Goal: Task Accomplishment & Management: Manage account settings

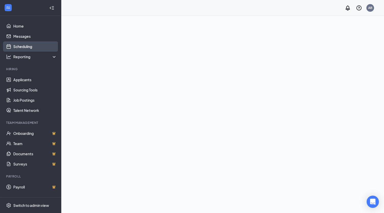
click at [26, 46] on link "Scheduling" at bounding box center [35, 46] width 44 height 10
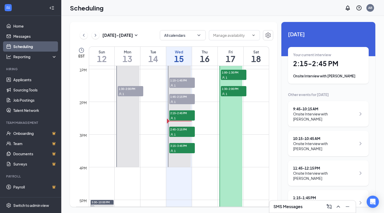
scroll to position [423, 0]
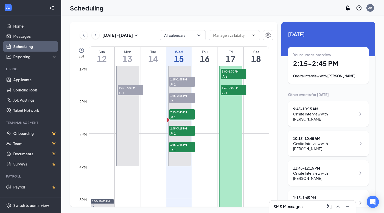
click at [267, 161] on td at bounding box center [179, 162] width 180 height 8
click at [225, 74] on div "1" at bounding box center [234, 76] width 26 height 5
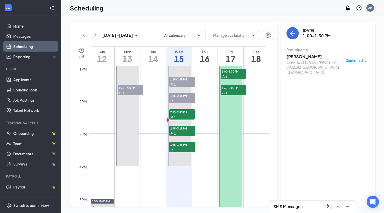
click at [237, 88] on span "1:30-2:00 PM" at bounding box center [234, 87] width 26 height 5
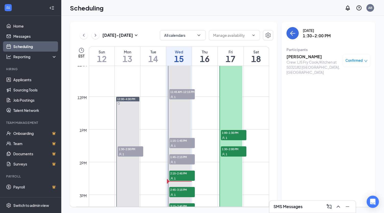
scroll to position [399, 0]
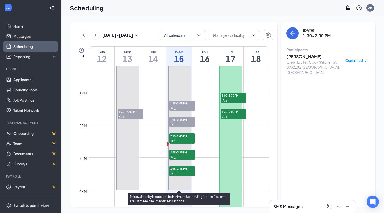
click at [181, 139] on div "1" at bounding box center [182, 140] width 26 height 5
click at [183, 152] on span "2:45-3:15 PM" at bounding box center [182, 152] width 26 height 5
click at [184, 169] on span "3:15-3:45 PM" at bounding box center [182, 168] width 26 height 5
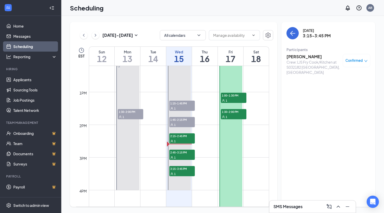
click at [275, 152] on div "[DATE] - [DATE] All calendars EST Sun 12 Mon 13 Tue 14 Wed 15 Thu 16 Fri 17 Sat…" at bounding box center [173, 114] width 207 height 185
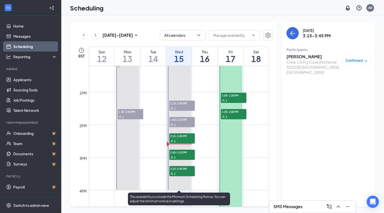
click at [181, 124] on div "1" at bounding box center [182, 124] width 26 height 5
click at [182, 106] on div "1" at bounding box center [182, 108] width 26 height 5
click at [178, 137] on span "2:15-2:45 PM" at bounding box center [182, 135] width 26 height 5
click at [174, 122] on div "1" at bounding box center [182, 124] width 26 height 5
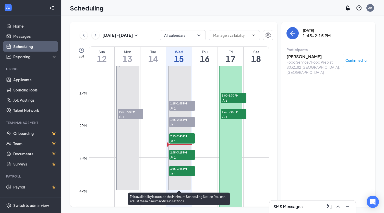
click at [176, 136] on span "2:15-2:45 PM" at bounding box center [182, 135] width 26 height 5
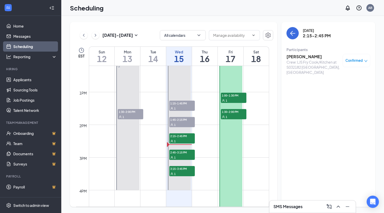
drag, startPoint x: 273, startPoint y: 155, endPoint x: 274, endPoint y: 125, distance: 29.9
click at [274, 125] on div "[DATE] - [DATE] All calendars EST Sun 12 Mon 13 Tue 14 Wed 15 Thu 16 Fri 17 Sat…" at bounding box center [173, 114] width 207 height 185
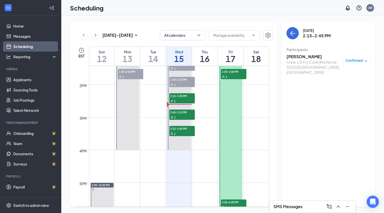
scroll to position [444, 0]
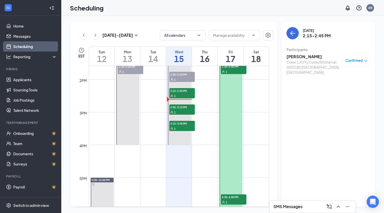
click at [177, 92] on span "2:15-2:45 PM" at bounding box center [182, 90] width 26 height 5
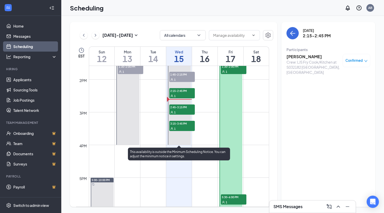
click at [179, 107] on span "2:45-3:15 PM" at bounding box center [182, 106] width 26 height 5
click at [185, 93] on div "1" at bounding box center [182, 95] width 26 height 5
click at [188, 107] on span "2:45-3:15 PM" at bounding box center [182, 106] width 26 height 5
click at [184, 93] on div "1" at bounding box center [182, 95] width 26 height 5
click at [181, 86] on div at bounding box center [179, 43] width 23 height 204
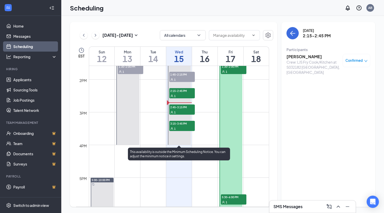
click at [177, 96] on div "1" at bounding box center [182, 95] width 26 height 5
click at [176, 110] on div "1" at bounding box center [182, 112] width 26 height 5
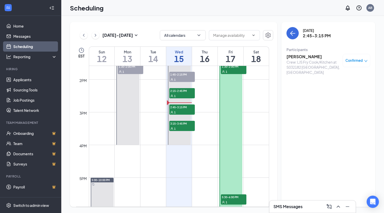
click at [306, 56] on h3 "[PERSON_NAME]" at bounding box center [314, 57] width 54 height 6
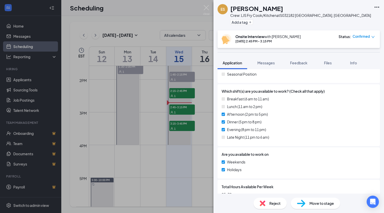
scroll to position [234, 0]
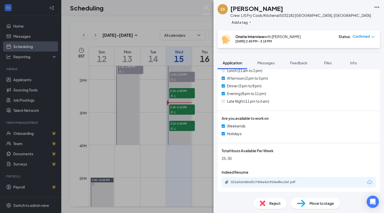
click at [292, 182] on div "021a0cbd6bd3c7d06a42c924ed8cc2ef.pdf" at bounding box center [267, 182] width 72 height 4
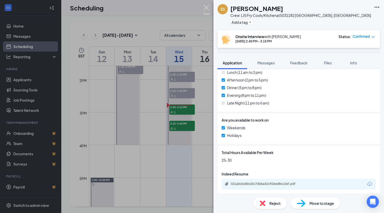
click at [205, 9] on img at bounding box center [206, 10] width 6 height 10
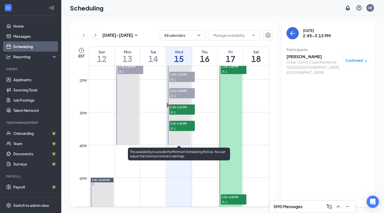
click at [180, 106] on span "2:45-3:15 PM" at bounding box center [182, 106] width 26 height 5
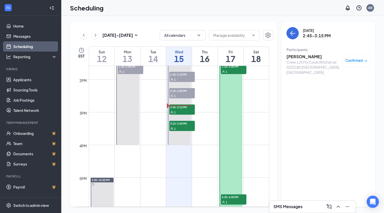
click at [360, 62] on span "Confirmed" at bounding box center [354, 60] width 17 height 5
click at [341, 87] on span "Mark complete" at bounding box center [341, 86] width 26 height 6
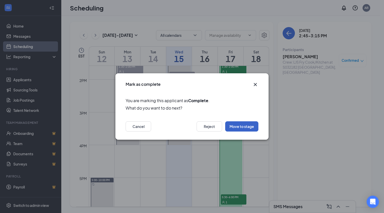
click at [246, 125] on button "Move to stage" at bounding box center [241, 126] width 33 height 10
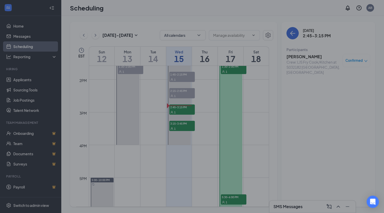
type input "Hiring Complete (final stage)"
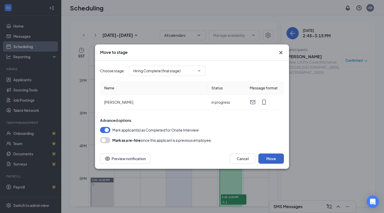
click at [275, 157] on button "Move" at bounding box center [272, 159] width 26 height 10
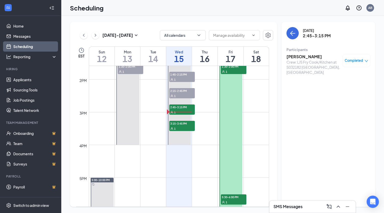
scroll to position [441, 0]
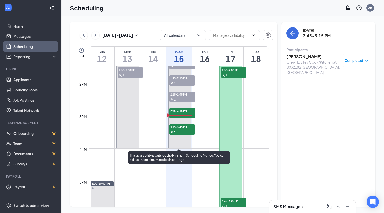
click at [188, 109] on span "2:45-3:15 PM" at bounding box center [182, 110] width 26 height 5
click at [177, 80] on span "1:45-2:15 PM" at bounding box center [182, 77] width 26 height 5
click at [184, 97] on div "1" at bounding box center [182, 99] width 26 height 5
click at [182, 128] on span "3:15-3:45 PM" at bounding box center [182, 126] width 26 height 5
click at [182, 96] on span "2:15-2:45 PM" at bounding box center [182, 94] width 26 height 5
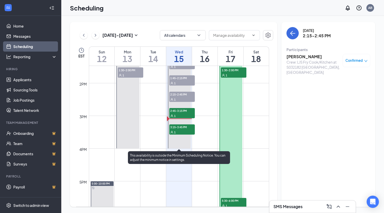
click at [183, 79] on span "1:45-2:15 PM" at bounding box center [182, 77] width 26 height 5
click at [184, 100] on div "1" at bounding box center [182, 99] width 26 height 5
click at [182, 113] on span "2:45-3:15 PM" at bounding box center [182, 110] width 26 height 5
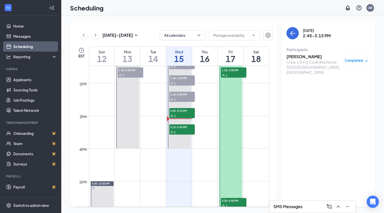
click at [360, 62] on span "Completed" at bounding box center [354, 60] width 18 height 5
click at [350, 62] on span "Completed" at bounding box center [354, 60] width 18 height 5
click at [295, 109] on div "[DATE] 2:45-3:15 PM Participants [PERSON_NAME] Crew: LJS Fry Cook/Kitchen at S0…" at bounding box center [329, 114] width 94 height 185
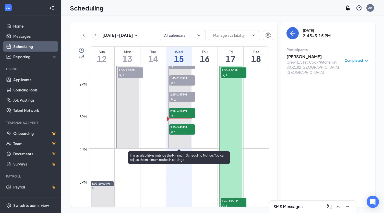
click at [181, 114] on div "1" at bounding box center [182, 115] width 26 height 5
click at [185, 130] on div "1" at bounding box center [182, 132] width 26 height 5
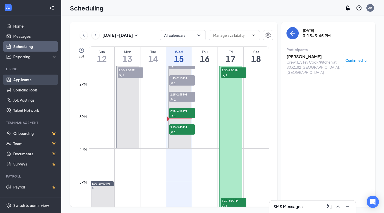
click at [34, 78] on link "Applicants" at bounding box center [35, 80] width 44 height 10
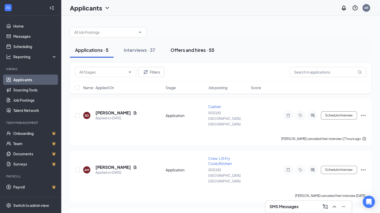
click at [192, 52] on div "Offers and hires · 55" at bounding box center [193, 50] width 44 height 6
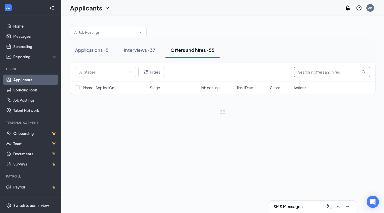
click at [308, 75] on input "text" at bounding box center [332, 72] width 77 height 10
type input "ta"
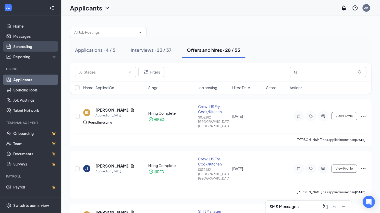
click at [24, 45] on link "Scheduling" at bounding box center [35, 46] width 44 height 10
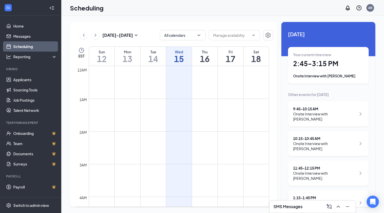
scroll to position [251, 0]
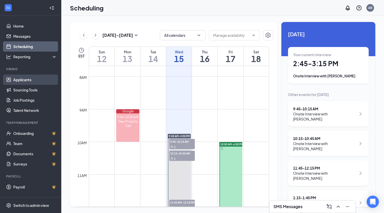
click at [32, 80] on link "Applicants" at bounding box center [35, 80] width 44 height 10
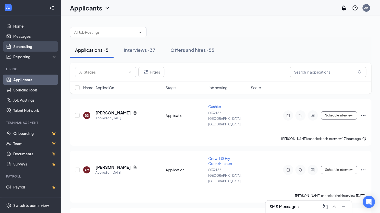
click at [24, 49] on link "Scheduling" at bounding box center [35, 46] width 44 height 10
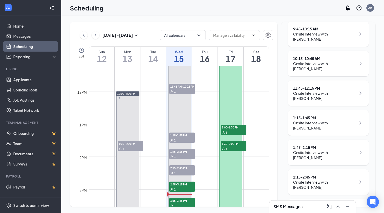
scroll to position [376, 0]
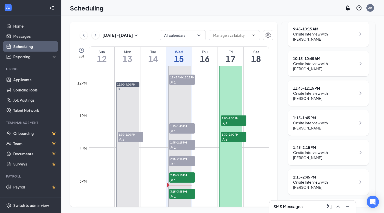
click at [180, 176] on link "9:45 AM-4:00 PM 9:45-10:15 AM 1 10:15-10:45 AM 1 11:45 AM-12:15 PM 1 1:15-1:45 …" at bounding box center [179, 110] width 24 height 204
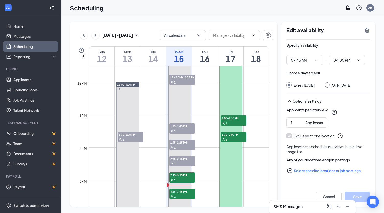
click at [182, 191] on link "9:45 AM-4:00 PM 9:45-10:15 AM 1 10:15-10:45 AM 1 11:45 AM-12:15 PM 1 1:15-1:45 …" at bounding box center [179, 110] width 24 height 204
click at [178, 199] on link "9:45 AM-4:00 PM 9:45-10:15 AM 1 10:15-10:45 AM 1 11:45 AM-12:15 PM 1 1:15-1:45 …" at bounding box center [179, 110] width 24 height 204
click at [181, 176] on link "9:45 AM-4:00 PM 9:45-10:15 AM 1 10:15-10:45 AM 1 11:45 AM-12:15 PM 1 1:15-1:45 …" at bounding box center [179, 110] width 24 height 204
click at [183, 195] on link "9:45 AM-4:00 PM 9:45-10:15 AM 1 10:15-10:45 AM 1 11:45 AM-12:15 PM 1 1:15-1:45 …" at bounding box center [179, 110] width 24 height 204
click at [332, 199] on button "Cancel" at bounding box center [329, 197] width 26 height 10
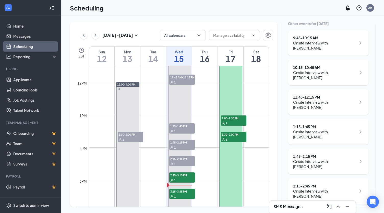
scroll to position [90, 0]
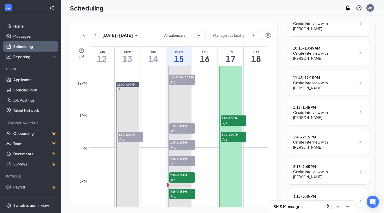
click at [330, 199] on div "Onsite Interview with [PERSON_NAME]" at bounding box center [324, 204] width 63 height 10
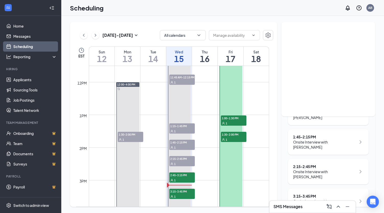
click at [340, 194] on div "3:15 - 3:45 PM" at bounding box center [324, 196] width 63 height 5
click at [331, 194] on div "3:15 - 3:45 PM" at bounding box center [324, 196] width 63 height 5
drag, startPoint x: 355, startPoint y: 189, endPoint x: 355, endPoint y: 175, distance: 14.3
click at [355, 175] on div "9:45 - 10:15 AM Onsite Interview with [PERSON_NAME] 10:15 - 10:45 AM Onsite Int…" at bounding box center [328, 112] width 81 height 203
click at [341, 189] on div "3:15 - 3:45 PM Onsite Interview with [PERSON_NAME]" at bounding box center [328, 202] width 81 height 26
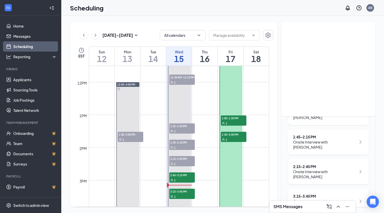
click at [341, 189] on div "3:15 - 3:45 PM Onsite Interview with [PERSON_NAME]" at bounding box center [328, 202] width 81 height 26
click at [331, 199] on div "Onsite Interview with [PERSON_NAME]" at bounding box center [324, 204] width 63 height 10
click at [313, 199] on div "Onsite Interview with [PERSON_NAME]" at bounding box center [324, 204] width 63 height 10
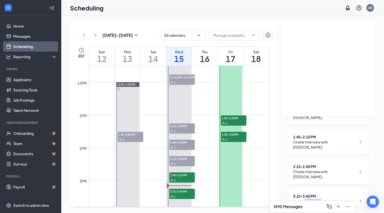
click at [325, 86] on div "[DATE] 3:15-3:45 PM Participants [PERSON_NAME] Crew: LJS Fry Cook/Kitchen at S0…" at bounding box center [329, 24] width 94 height 185
click at [183, 196] on div "1" at bounding box center [182, 196] width 26 height 5
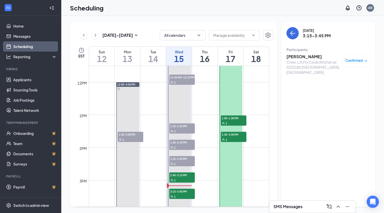
click at [305, 57] on h3 "[PERSON_NAME]" at bounding box center [314, 57] width 54 height 6
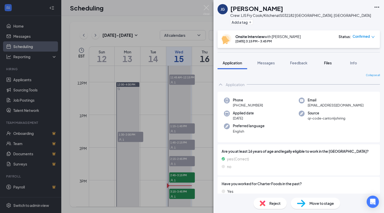
click at [325, 66] on button "Files" at bounding box center [328, 62] width 20 height 13
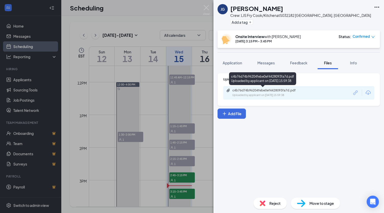
click at [287, 90] on div "c4b76d74b96204febe0ef4428093fa7d.pdf" at bounding box center [268, 90] width 72 height 4
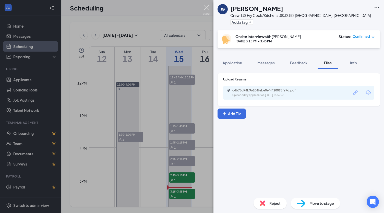
click at [207, 9] on img at bounding box center [206, 10] width 6 height 10
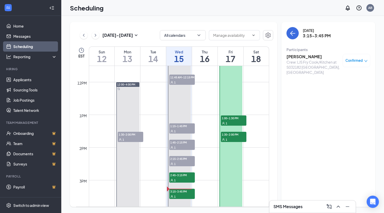
click at [356, 61] on span "Confirmed" at bounding box center [354, 60] width 17 height 5
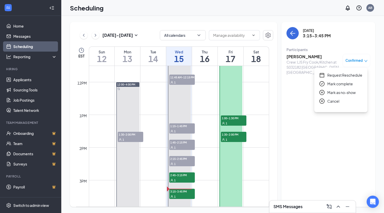
click at [341, 84] on span "Mark complete" at bounding box center [341, 84] width 26 height 6
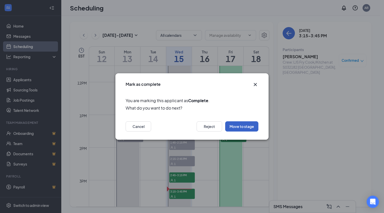
click at [238, 127] on button "Move to stage" at bounding box center [241, 126] width 33 height 10
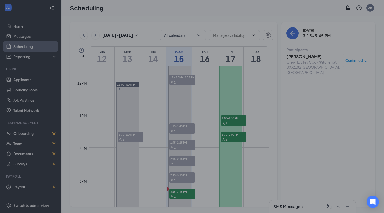
type input "Hiring Complete (final stage)"
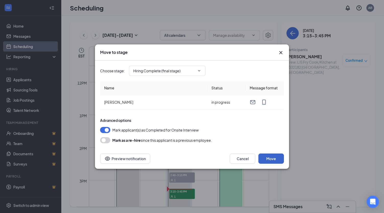
click at [268, 157] on button "Move" at bounding box center [272, 159] width 26 height 10
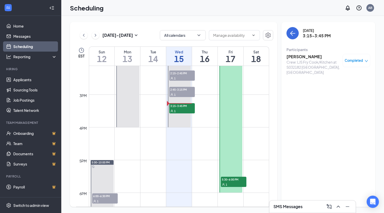
scroll to position [456, 0]
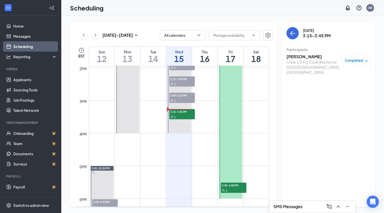
click at [361, 62] on span "Completed" at bounding box center [354, 60] width 18 height 5
click at [288, 122] on div "[DATE] 3:15-3:45 PM Participants [PERSON_NAME] Crew: LJS Fry Cook/Kitchen at S0…" at bounding box center [329, 114] width 94 height 185
